Goal: Task Accomplishment & Management: Manage account settings

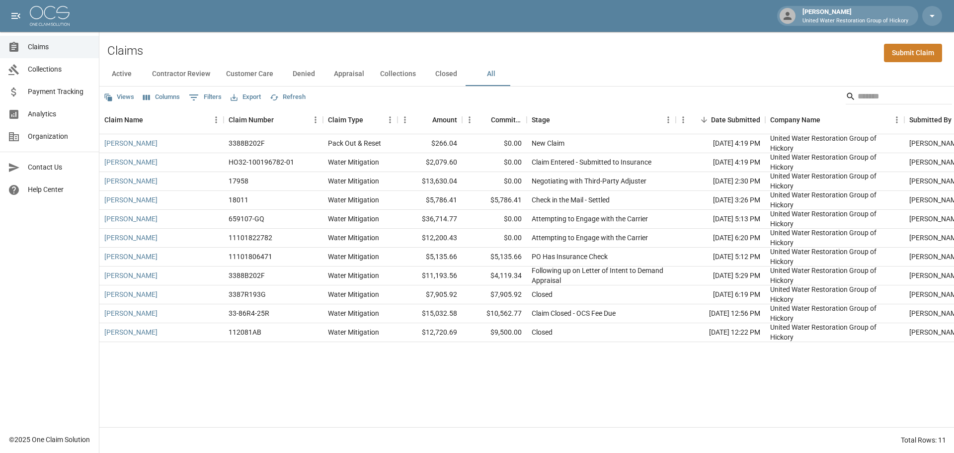
click at [491, 78] on button "All" at bounding box center [491, 74] width 45 height 24
drag, startPoint x: 573, startPoint y: 45, endPoint x: 568, endPoint y: 41, distance: 6.7
click at [573, 45] on div "Claims Submit Claim" at bounding box center [526, 47] width 855 height 30
click at [484, 79] on button "All" at bounding box center [491, 74] width 45 height 24
click at [585, 57] on div "Claims Submit Claim" at bounding box center [526, 47] width 855 height 30
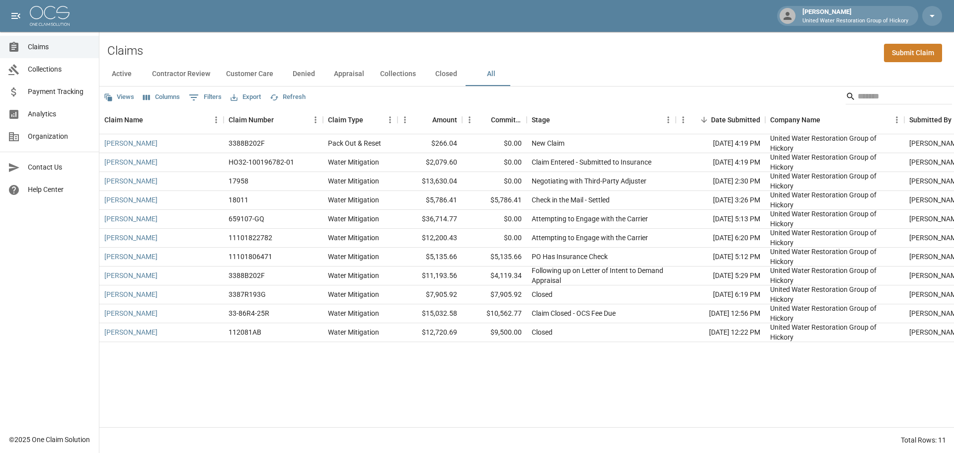
click at [629, 84] on div "Active Contractor Review Customer Care Denied Appraisal Collections Closed All" at bounding box center [526, 74] width 855 height 24
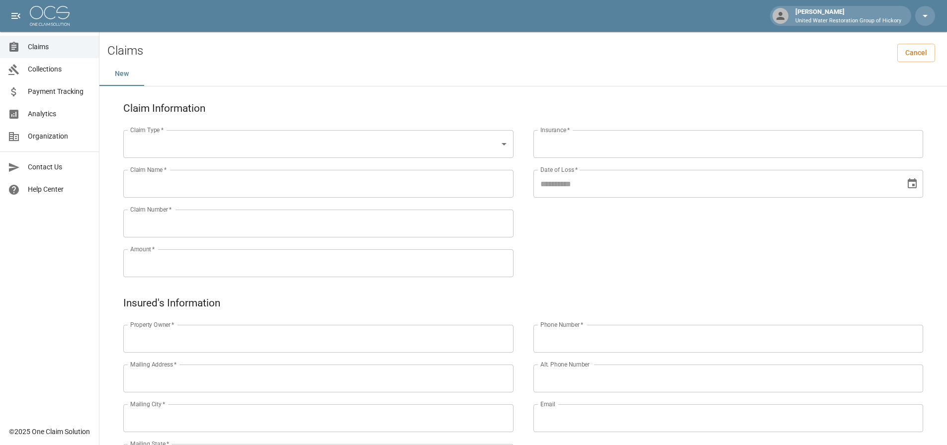
click at [57, 54] on link "Claims" at bounding box center [49, 47] width 99 height 22
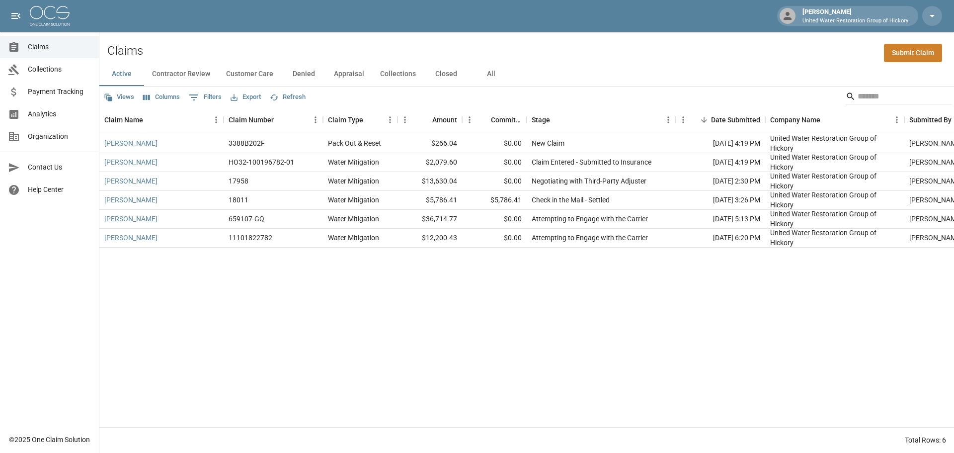
click at [494, 70] on button "All" at bounding box center [491, 74] width 45 height 24
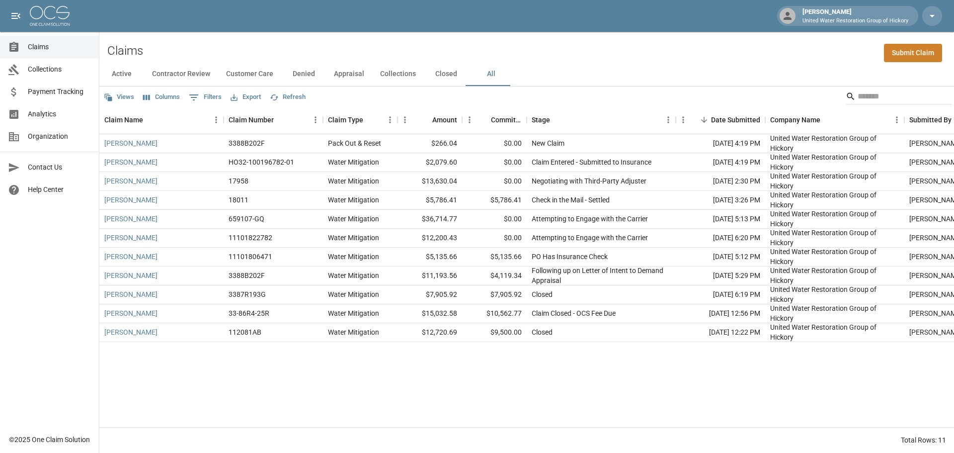
click at [492, 76] on button "All" at bounding box center [491, 74] width 45 height 24
